Goal: Find contact information: Find contact information

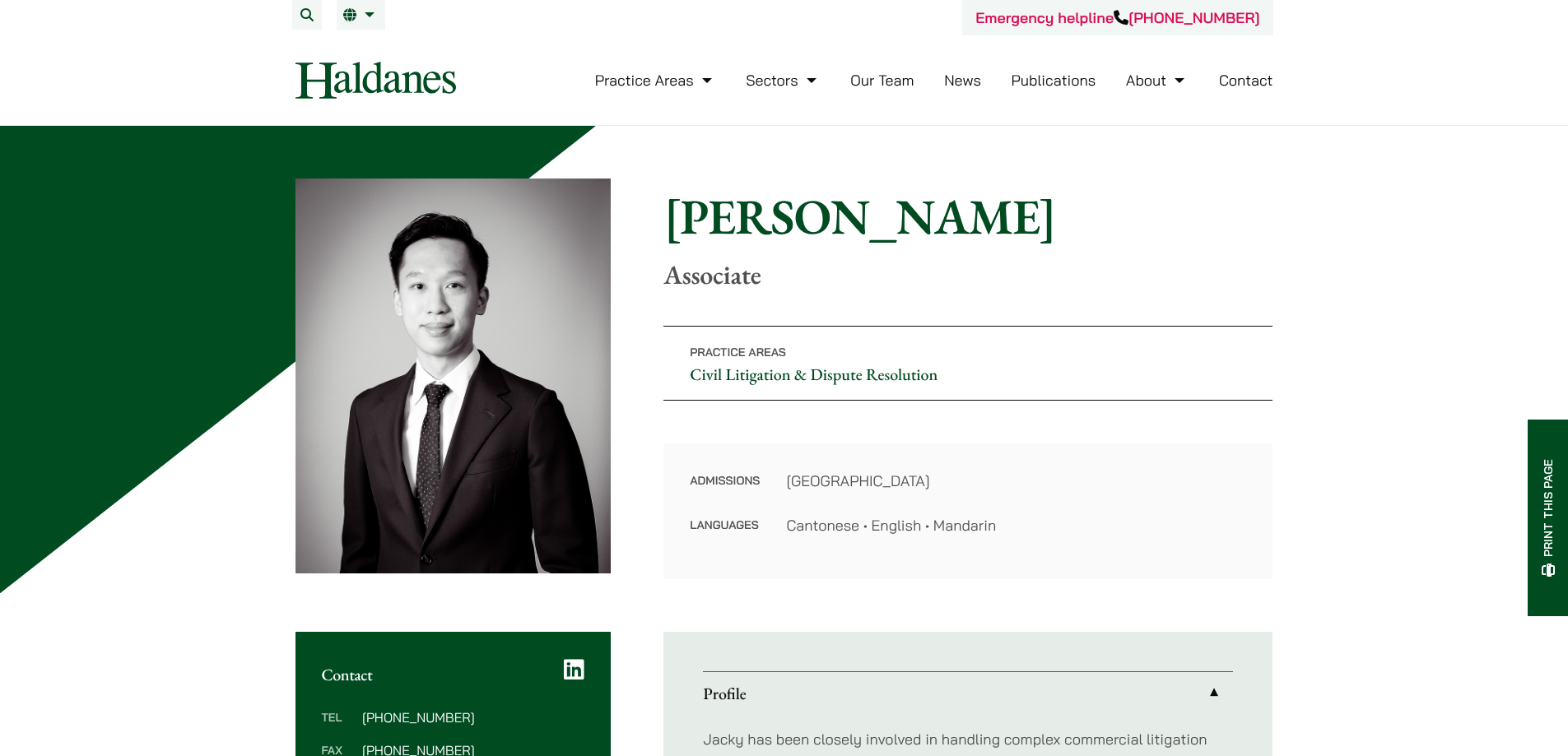
click at [864, 87] on link "Our Team" at bounding box center [882, 80] width 63 height 19
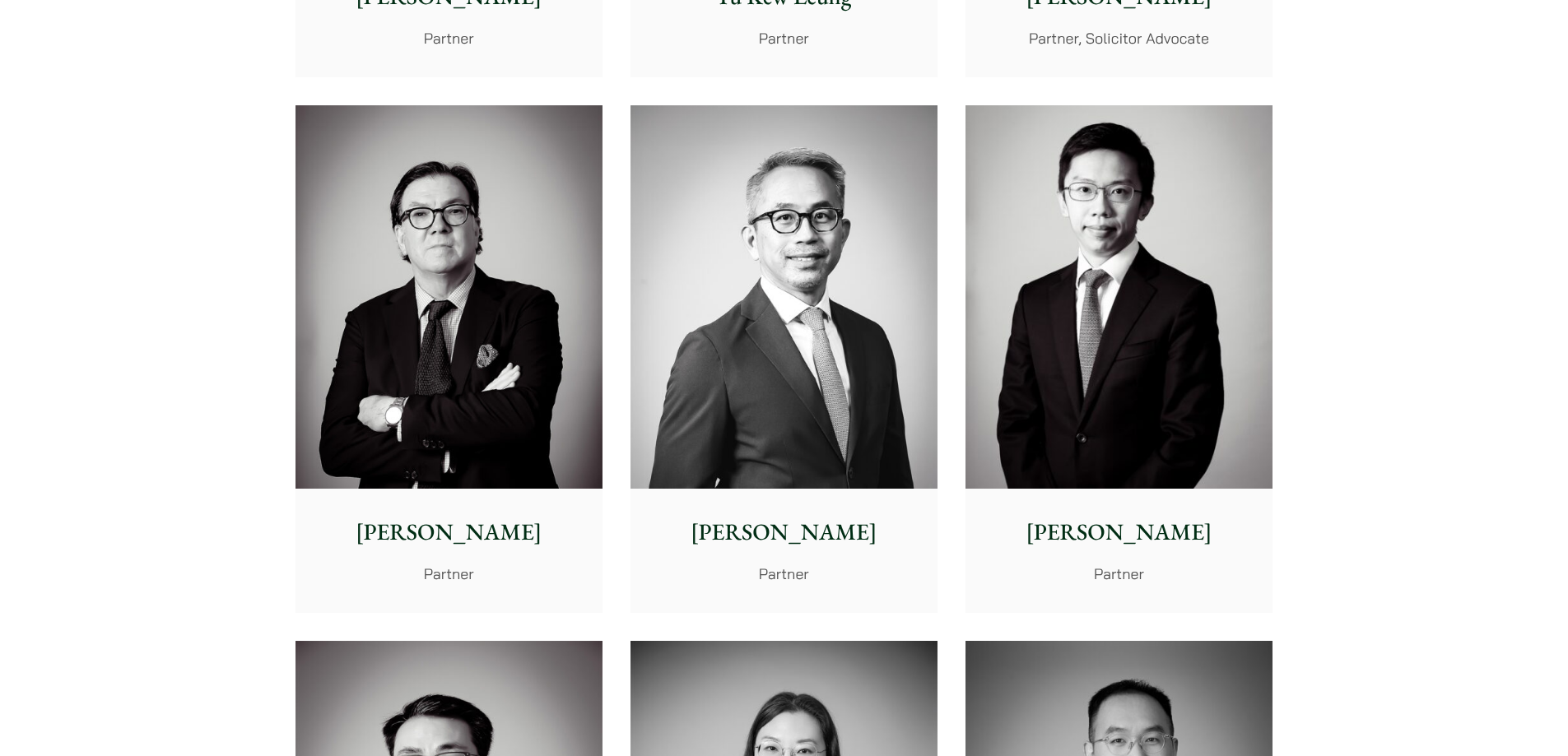
scroll to position [1399, 0]
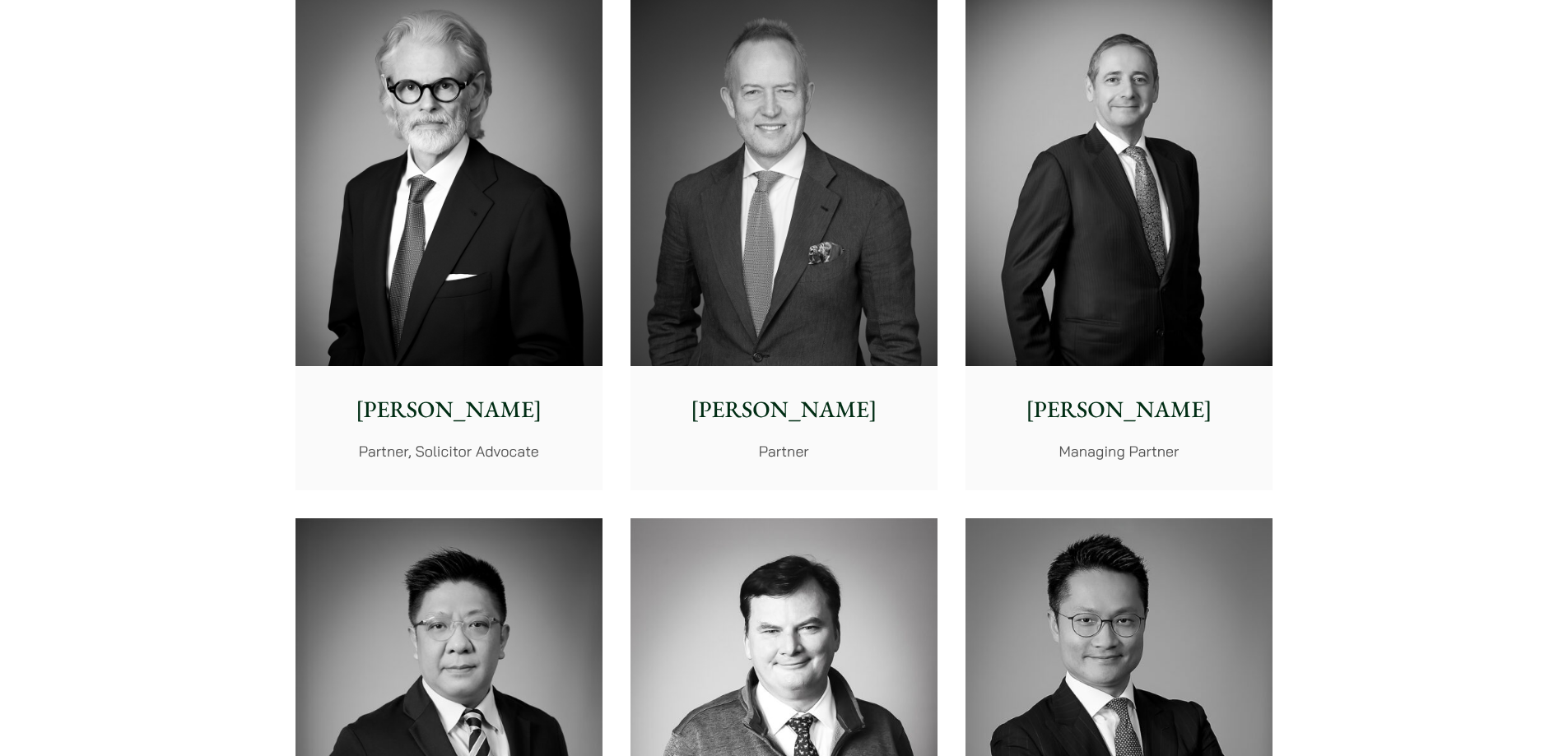
scroll to position [329, 0]
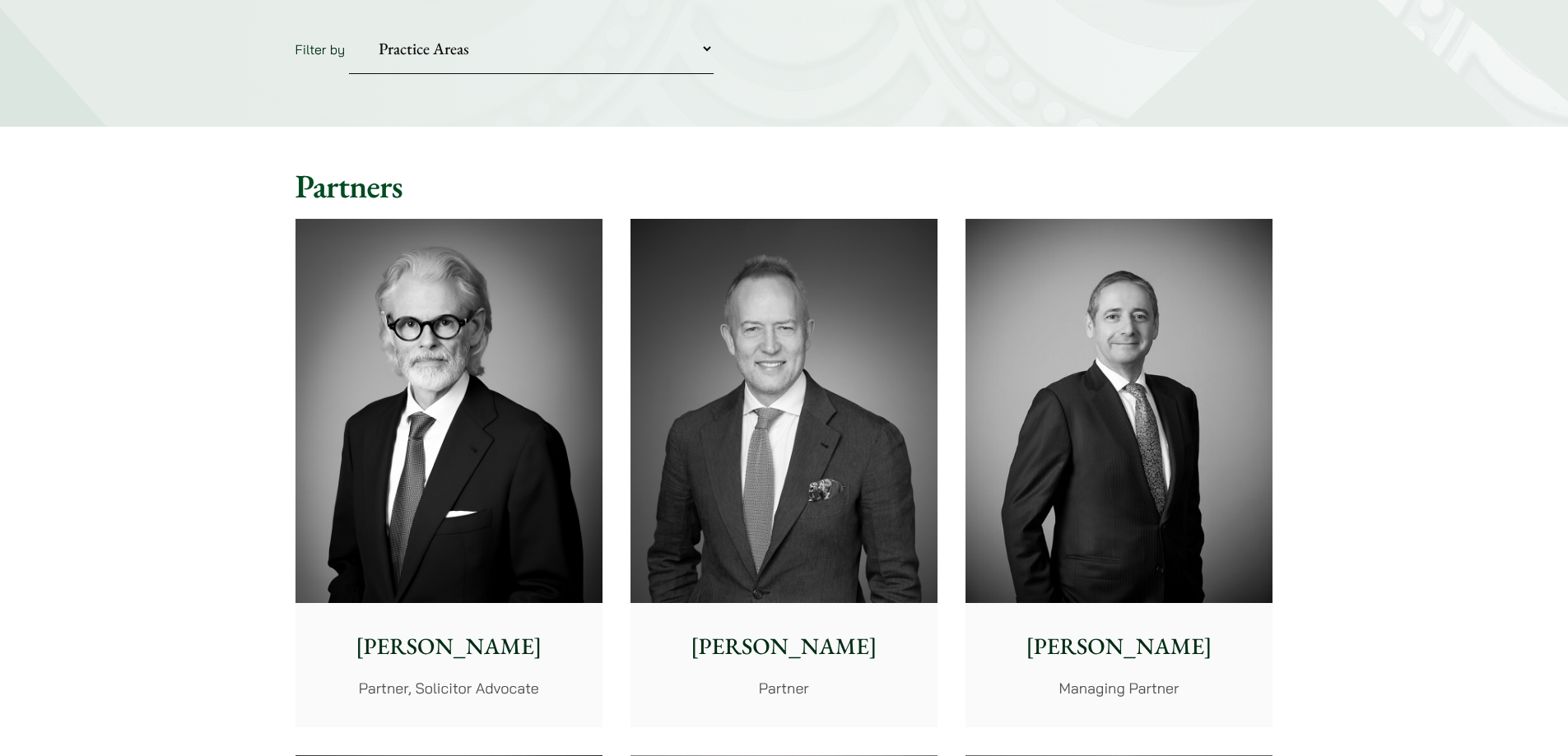
scroll to position [0, 0]
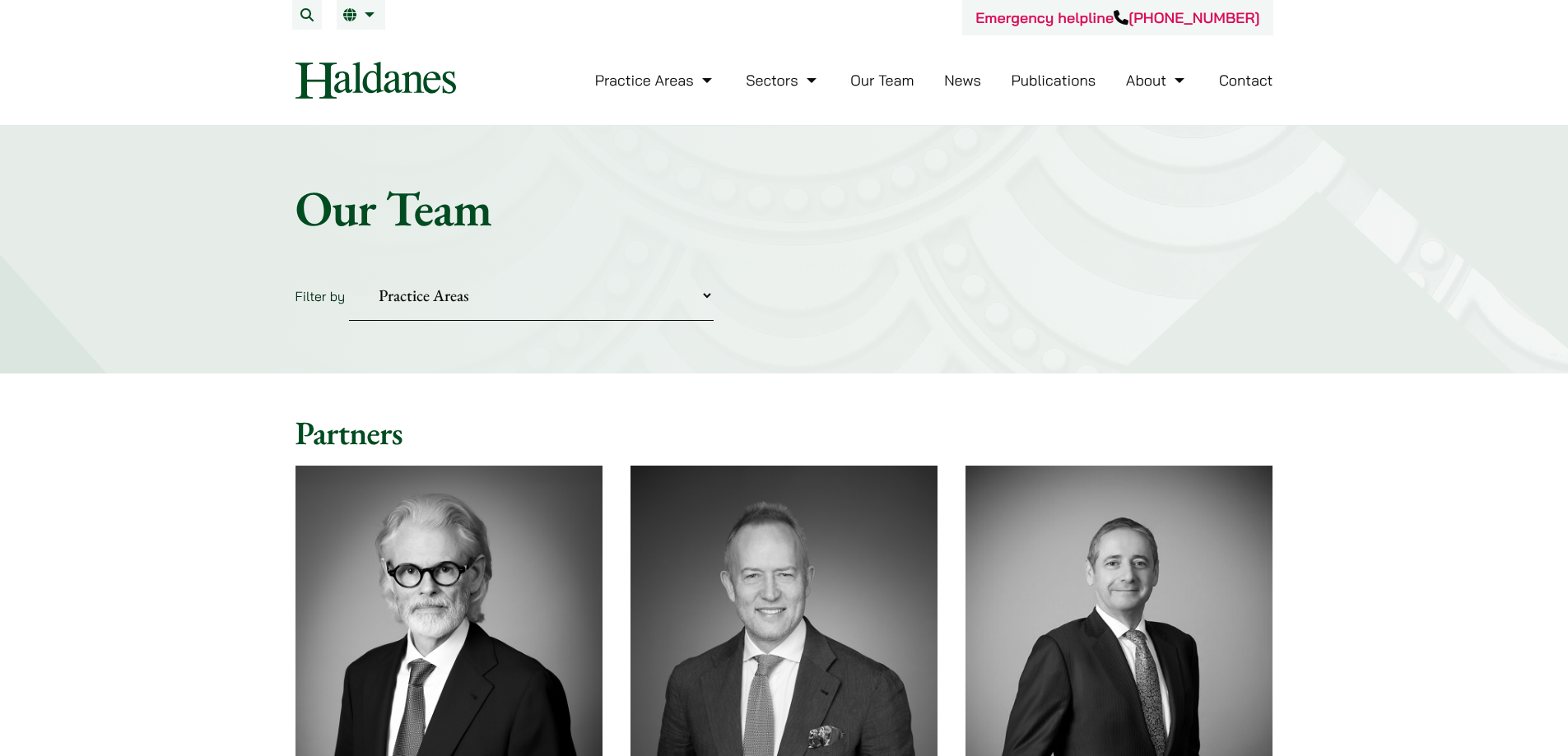
click at [536, 285] on select "Practice Areas Antitrust and Competition Civil Litigation & Dispute Resolution …" at bounding box center [531, 295] width 364 height 50
click at [685, 192] on h1 "Our Team" at bounding box center [784, 209] width 977 height 60
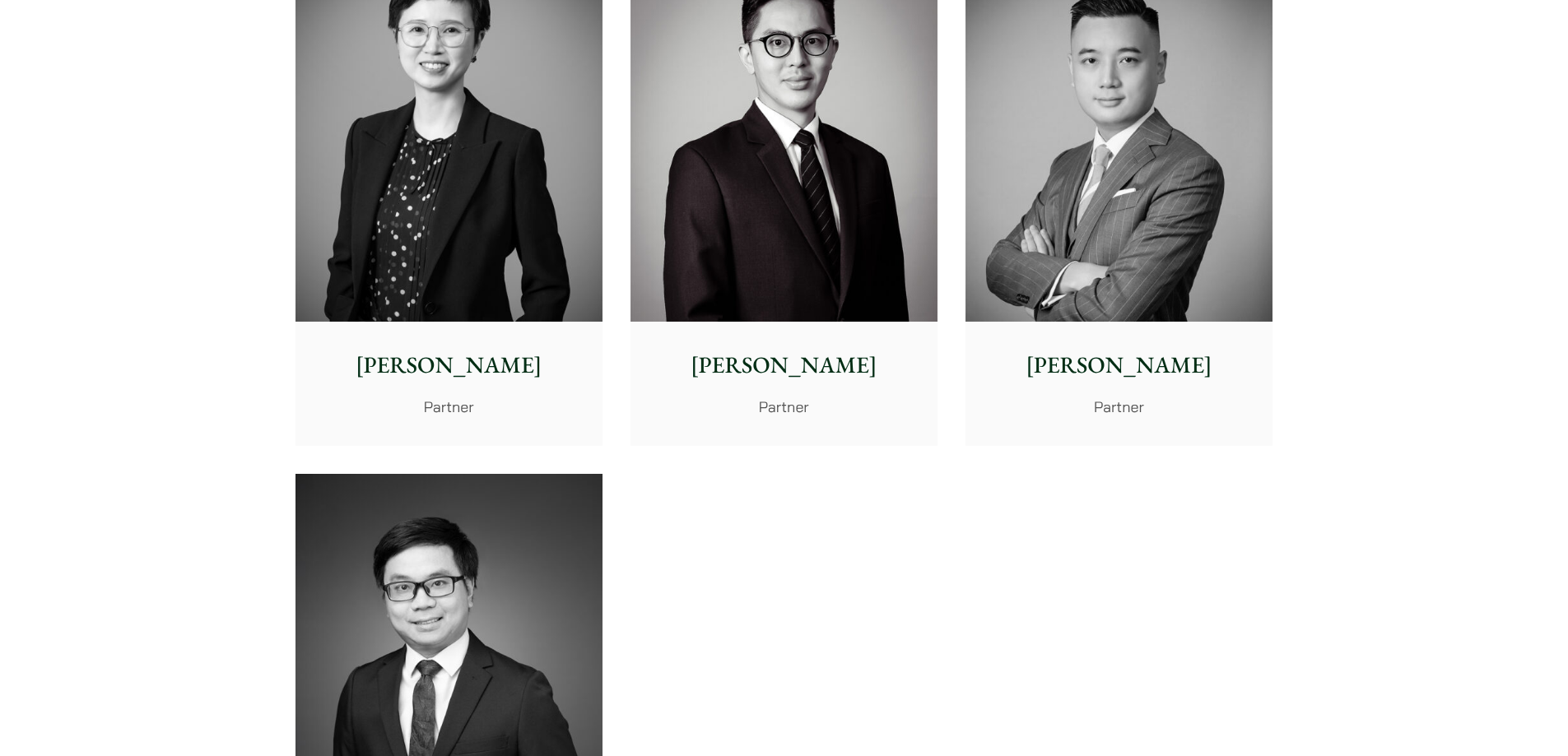
scroll to position [3375, 0]
